Goal: Task Accomplishment & Management: Understand process/instructions

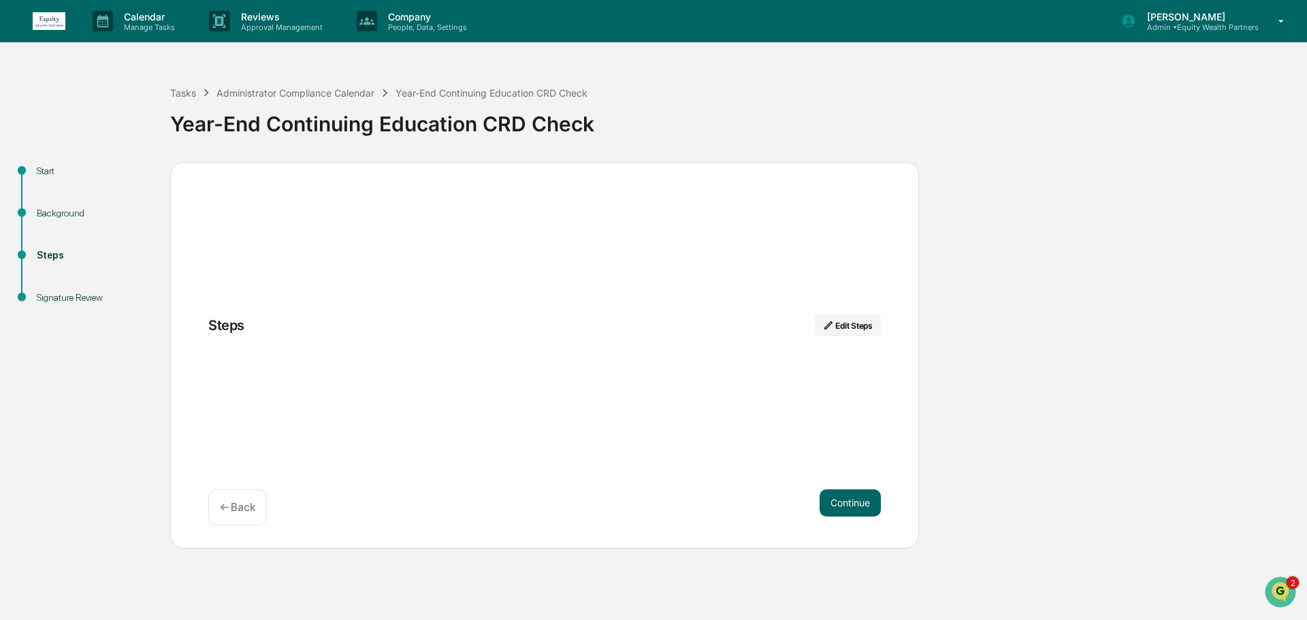
click at [67, 214] on div "Background" at bounding box center [93, 213] width 112 height 14
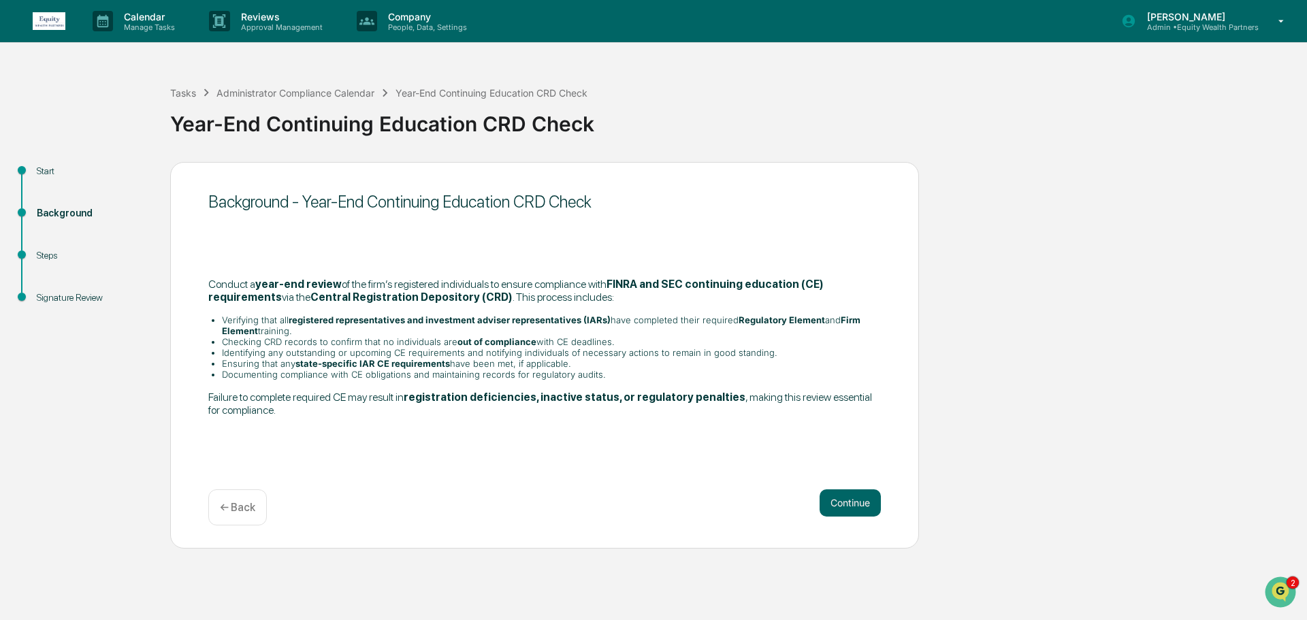
click at [56, 257] on div "Steps" at bounding box center [93, 255] width 112 height 14
click at [845, 508] on button "Continue" at bounding box center [850, 502] width 61 height 27
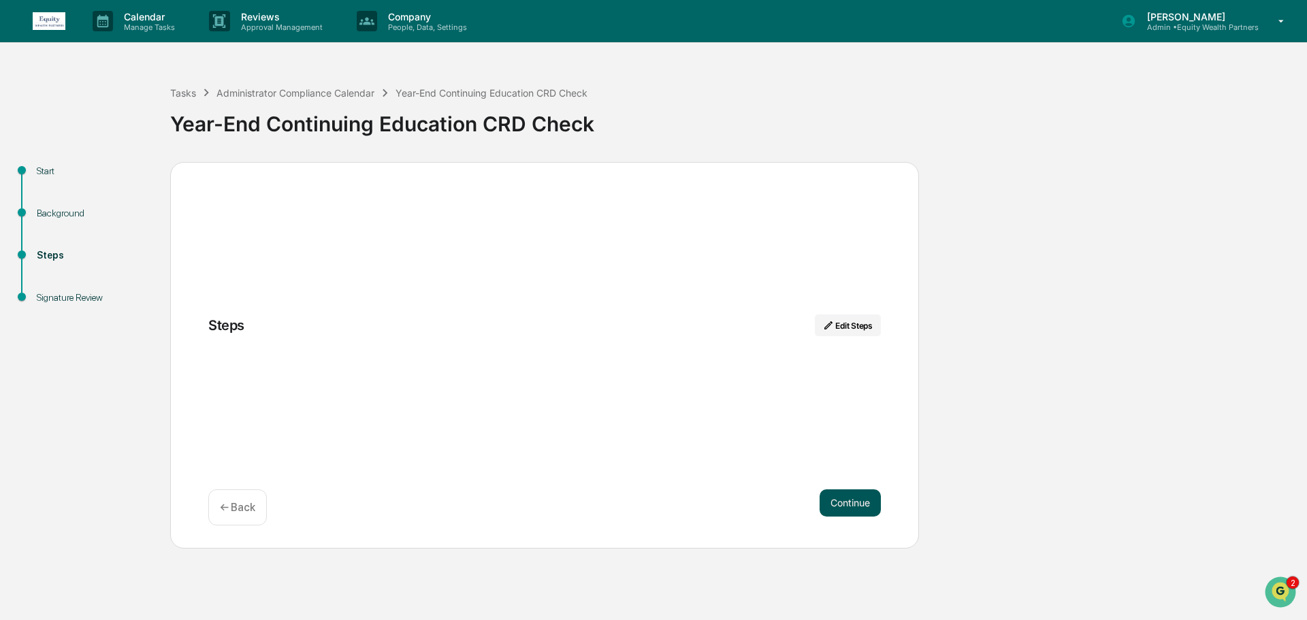
click at [868, 509] on button "Continue" at bounding box center [850, 502] width 61 height 27
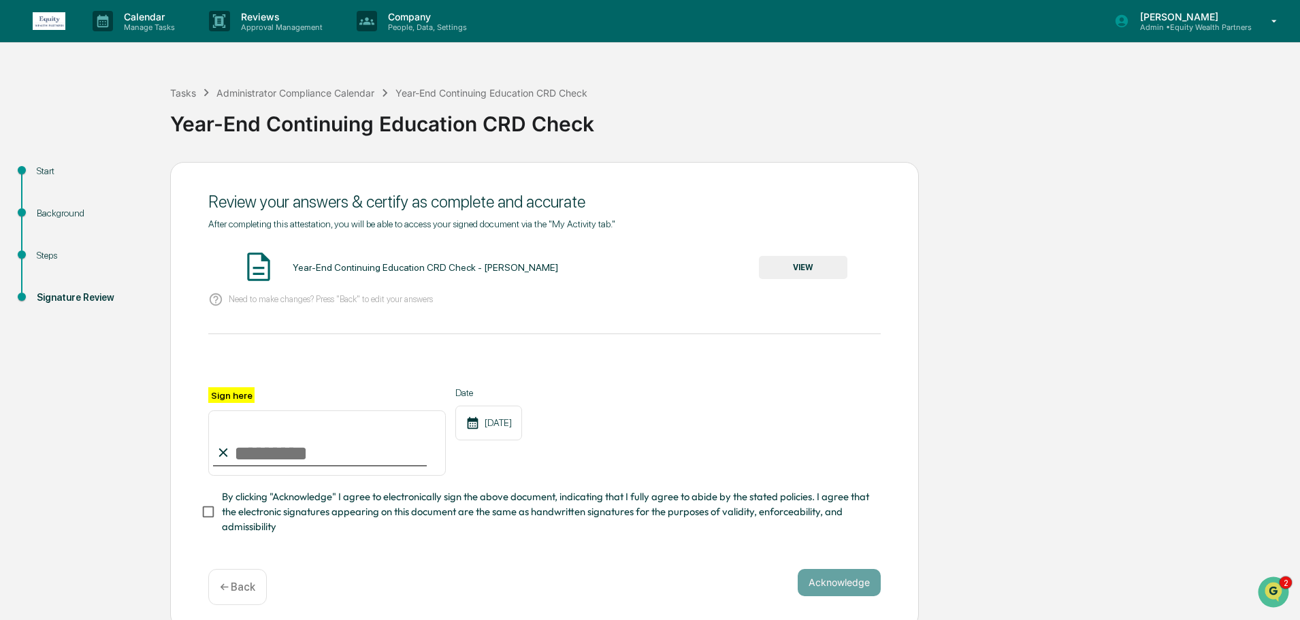
click at [804, 266] on button "VIEW" at bounding box center [803, 267] width 88 height 23
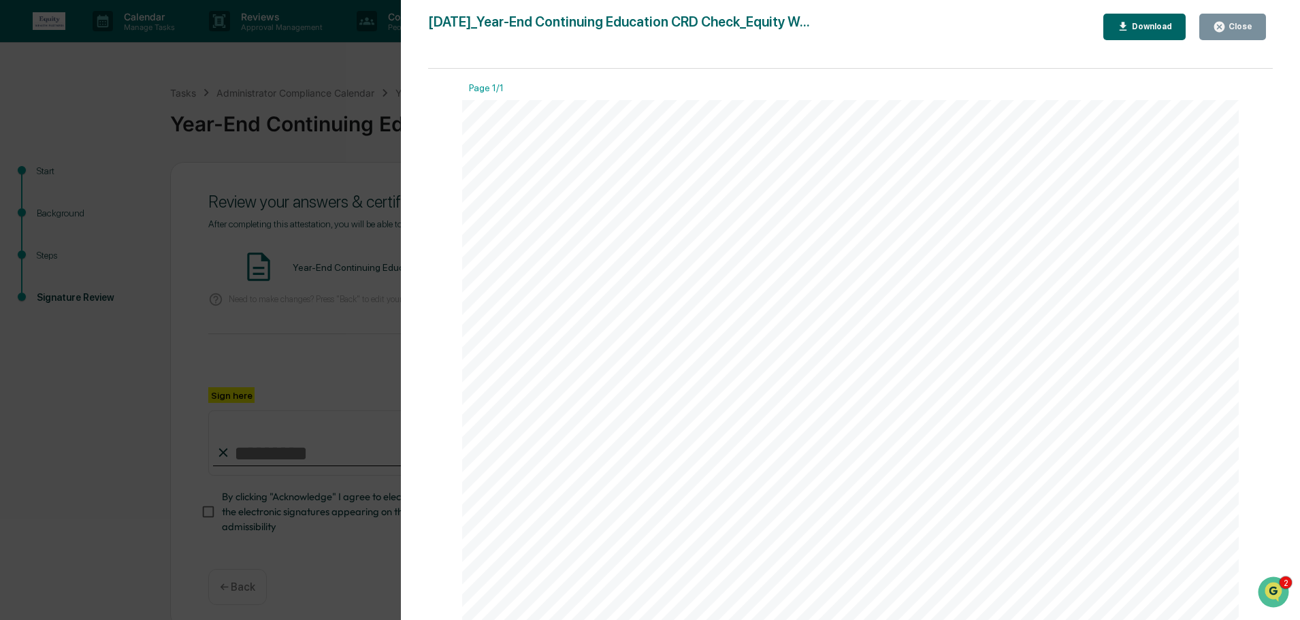
click at [1236, 25] on div "Close" at bounding box center [1239, 27] width 27 height 10
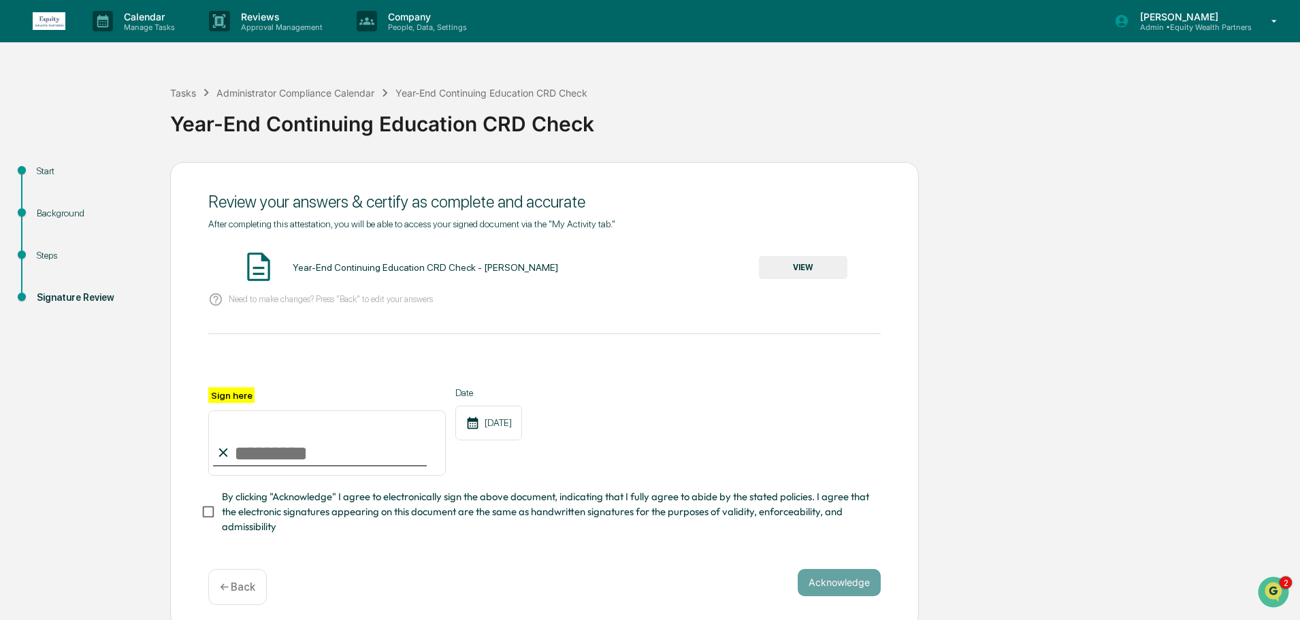
click at [331, 462] on input "Sign here" at bounding box center [327, 442] width 238 height 65
type input "**********"
click at [849, 590] on button "Acknowledge" at bounding box center [839, 582] width 83 height 27
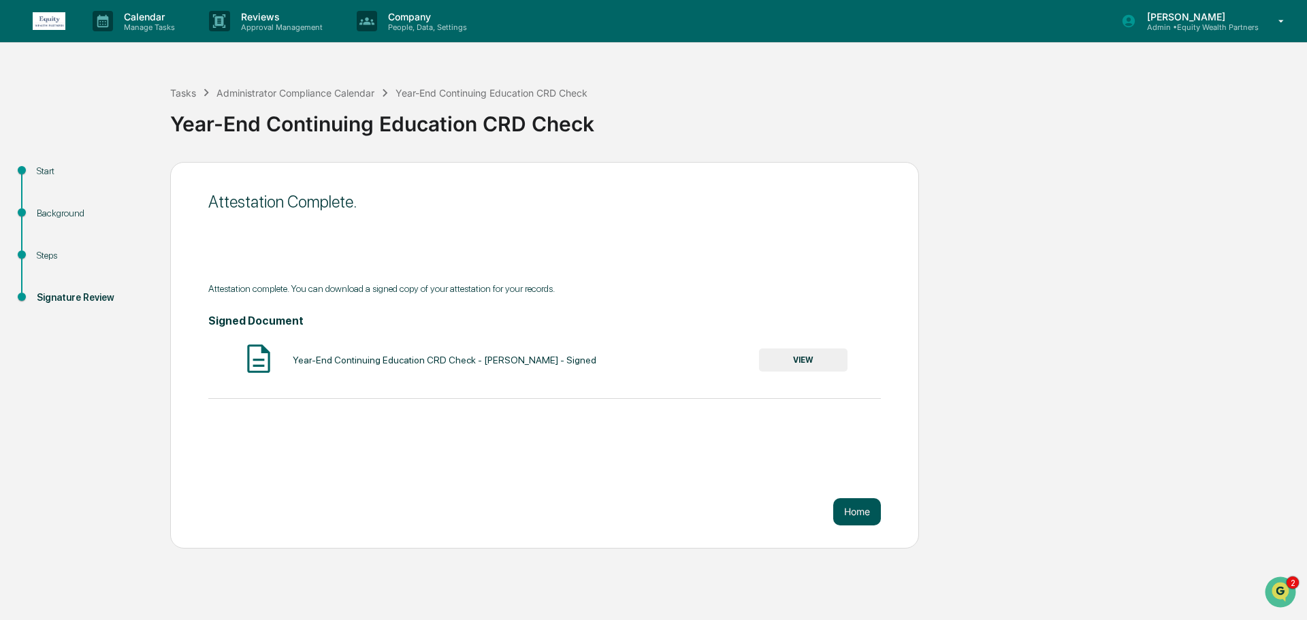
click at [858, 514] on button "Home" at bounding box center [857, 511] width 48 height 27
